Goal: Information Seeking & Learning: Learn about a topic

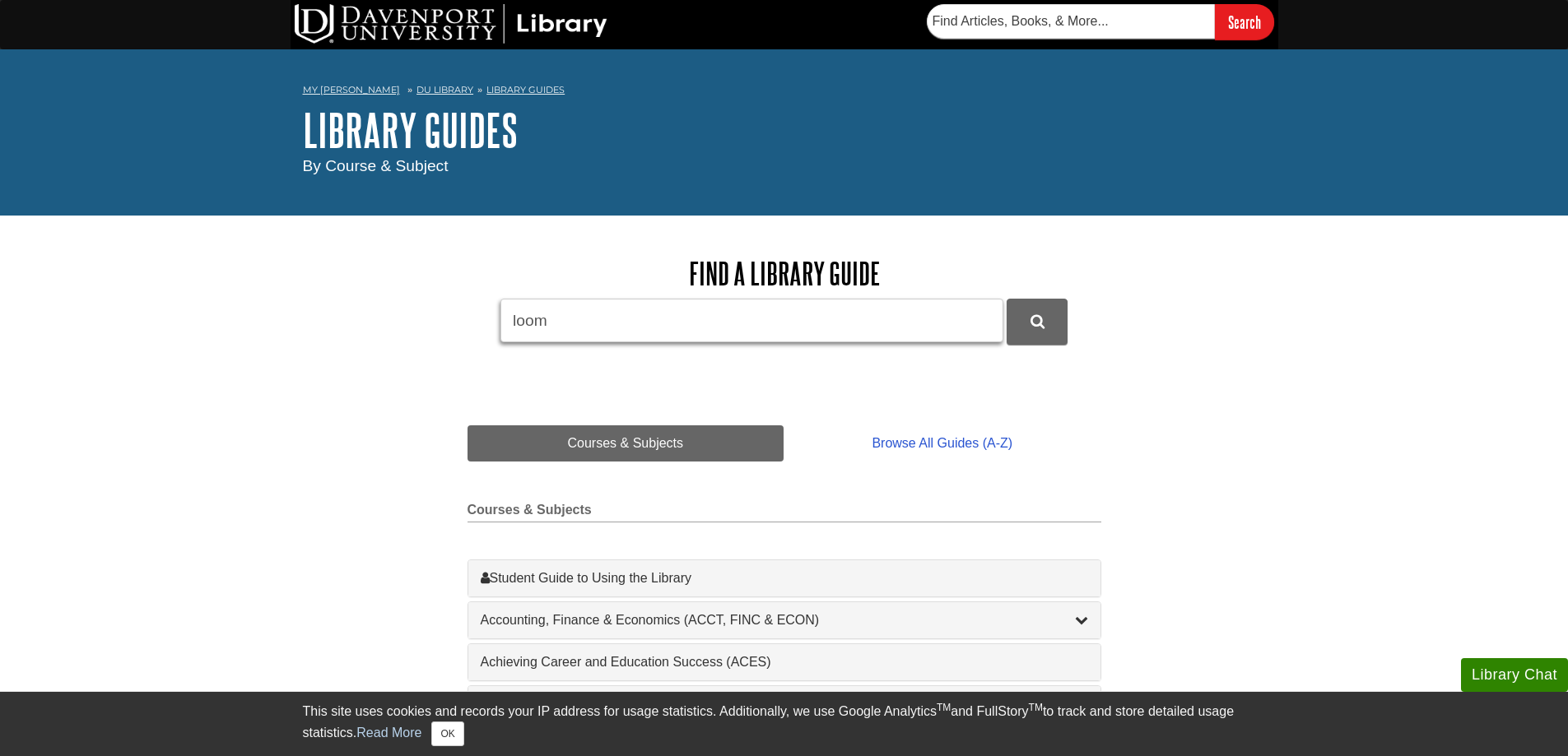
type input "loom"
click at [1007, 299] on button "DU Library Guides Search" at bounding box center [1037, 321] width 61 height 45
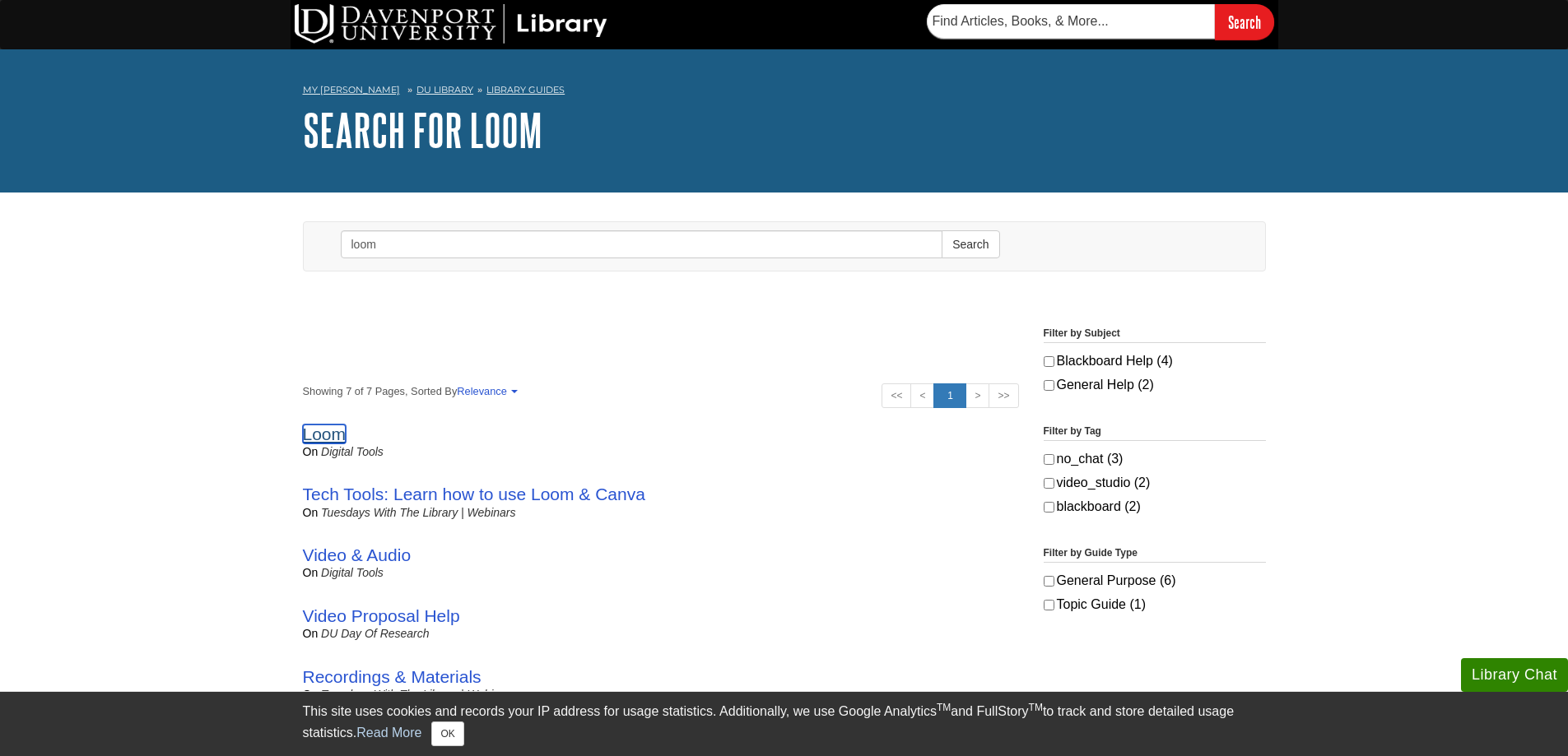
click at [324, 431] on link "Loom" at bounding box center [325, 434] width 44 height 19
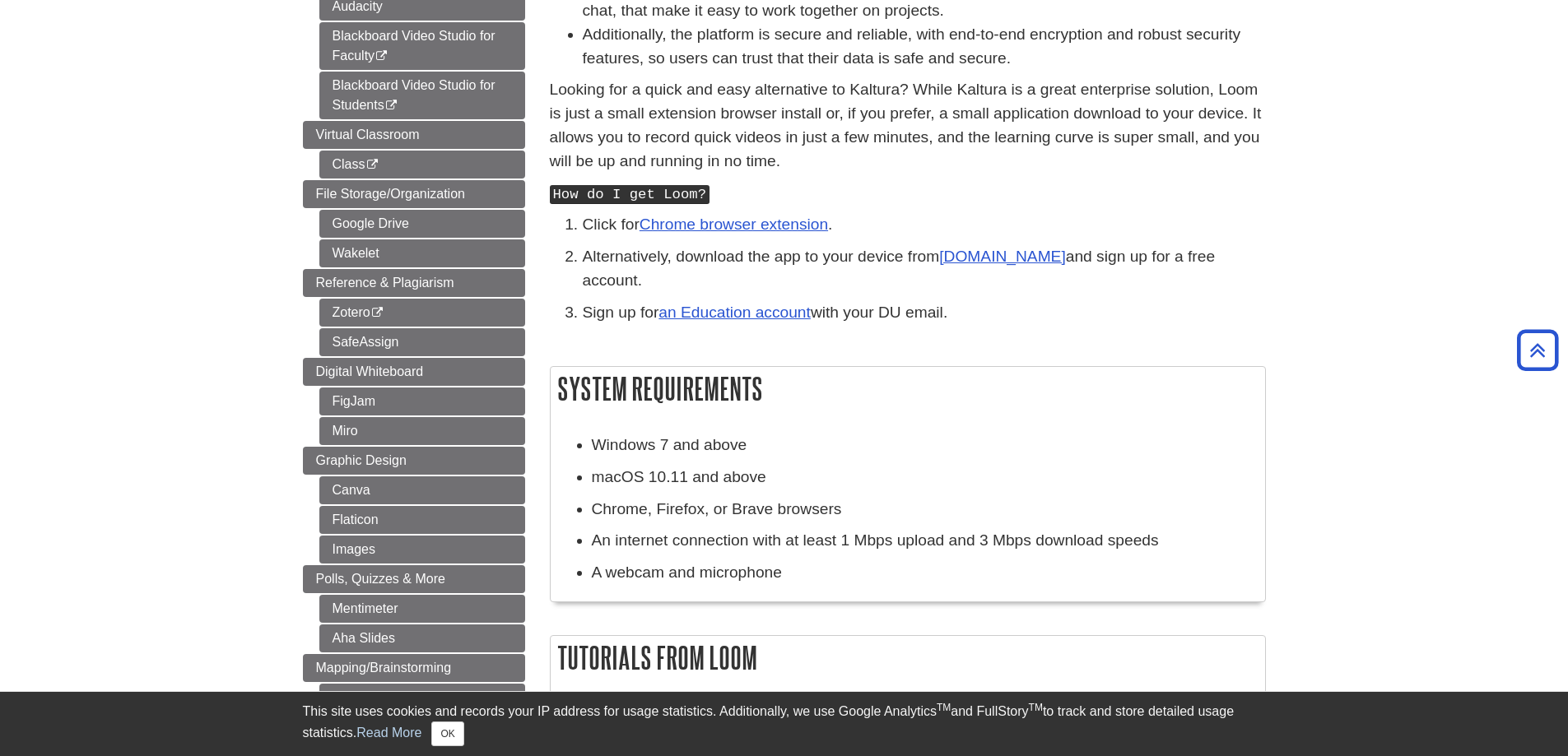
scroll to position [165, 0]
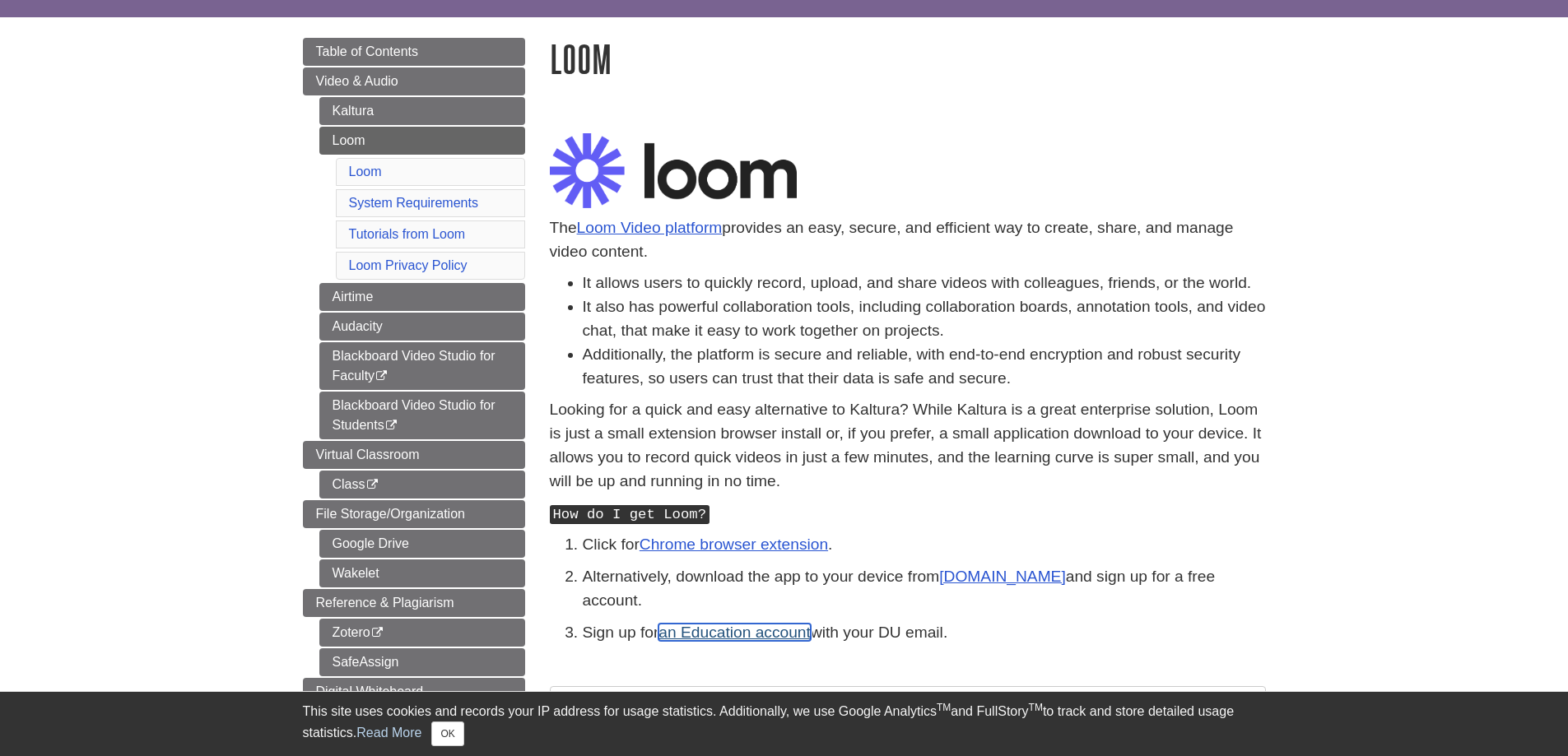
click at [766, 624] on link "an Education account" at bounding box center [734, 632] width 152 height 18
